Goal: Task Accomplishment & Management: Complete application form

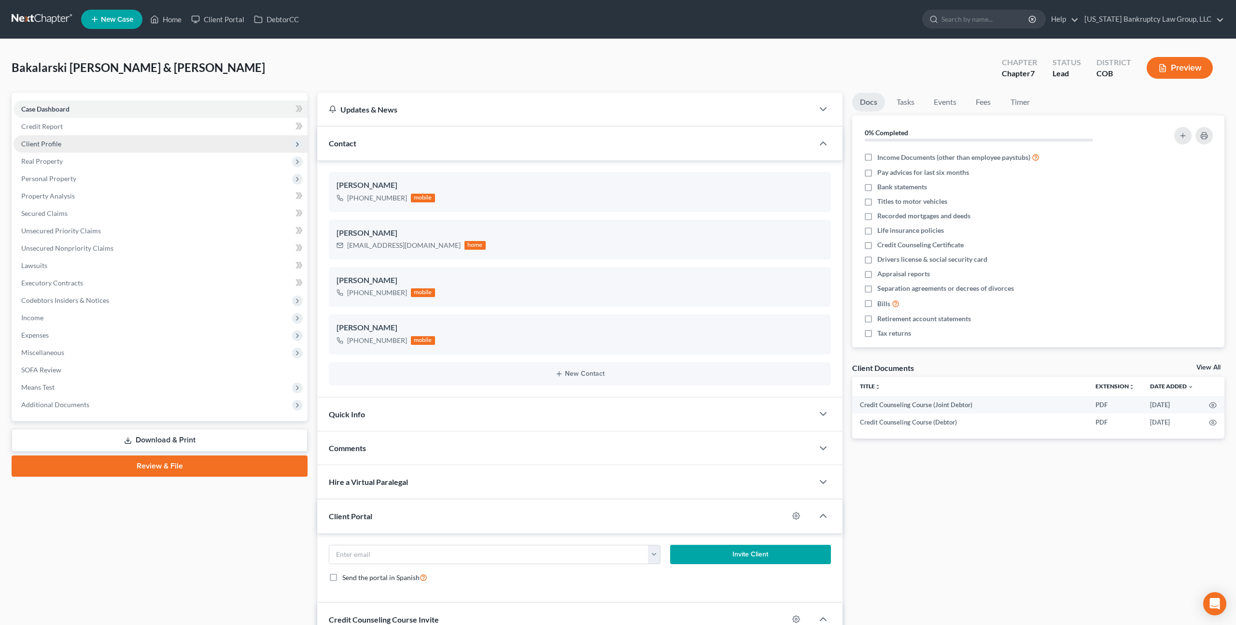
click at [52, 140] on span "Client Profile" at bounding box center [41, 144] width 40 height 8
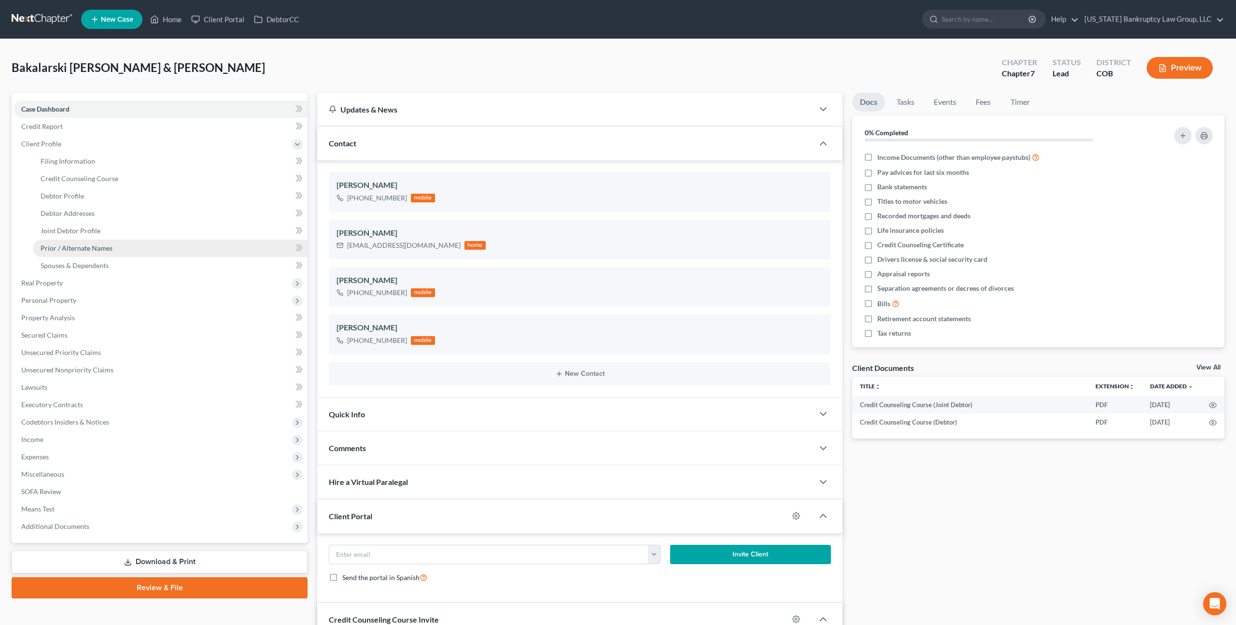
click at [84, 247] on span "Prior / Alternate Names" at bounding box center [77, 248] width 72 height 8
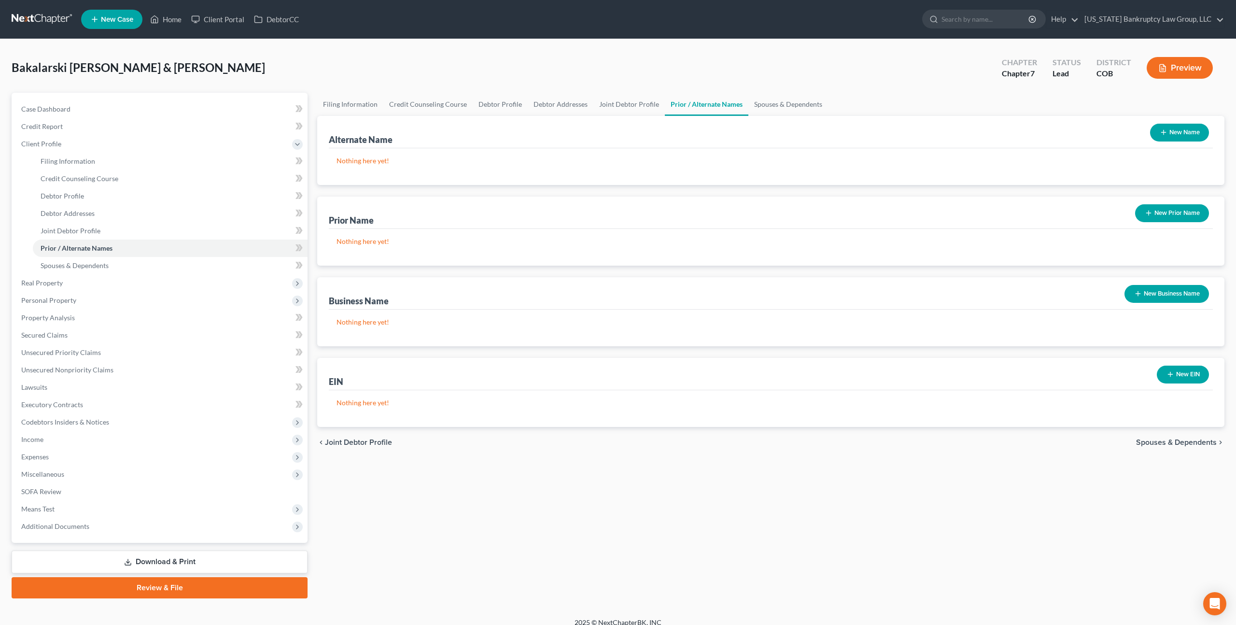
click at [1169, 133] on button "New Name" at bounding box center [1179, 133] width 59 height 18
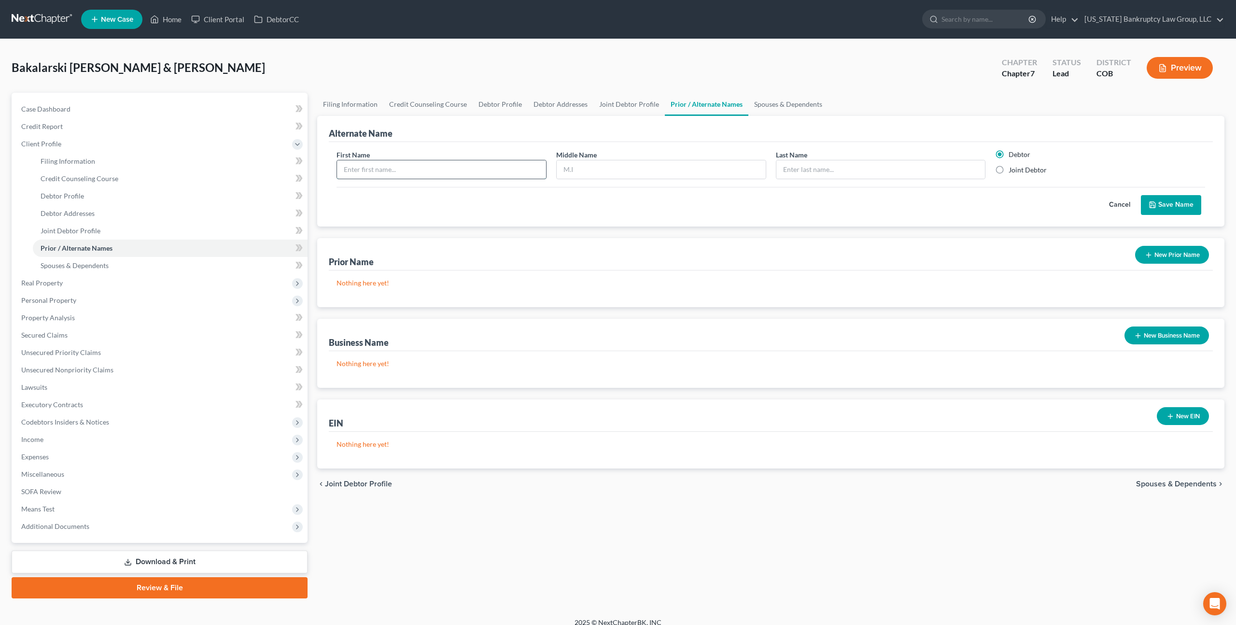
click at [474, 173] on input "text" at bounding box center [441, 169] width 209 height 18
type input "[PERSON_NAME]"
click at [565, 168] on input "text" at bounding box center [661, 169] width 209 height 18
type input "[PERSON_NAME]"
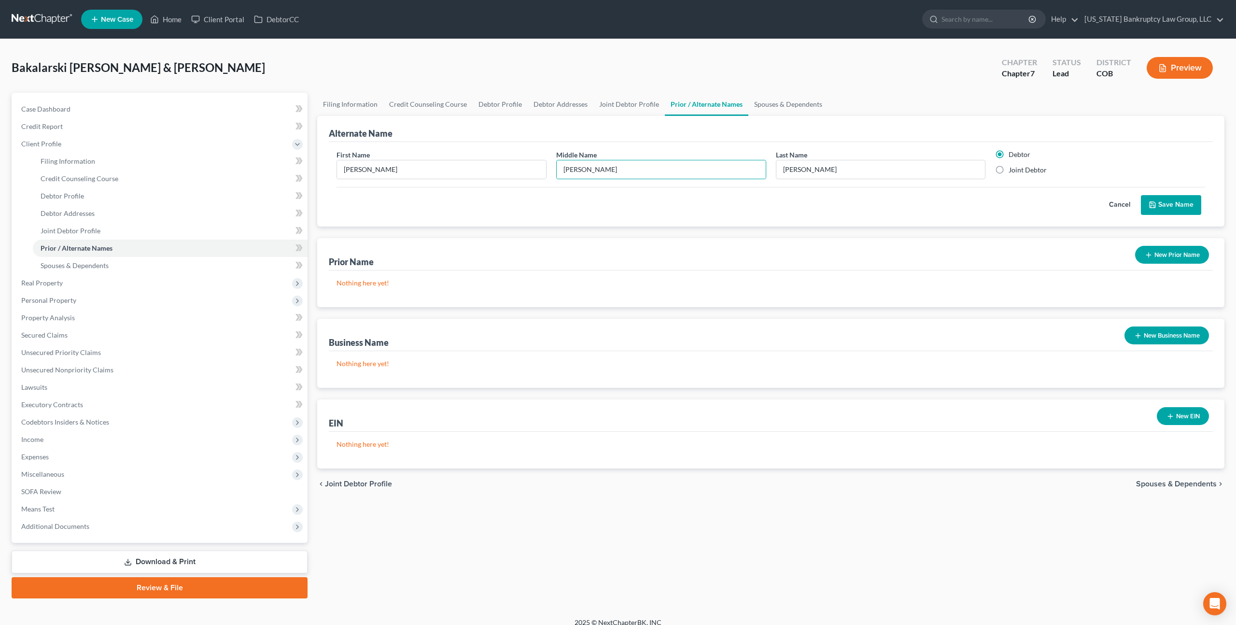
click at [1168, 202] on button "Save Name" at bounding box center [1171, 205] width 60 height 20
